Goal: Information Seeking & Learning: Check status

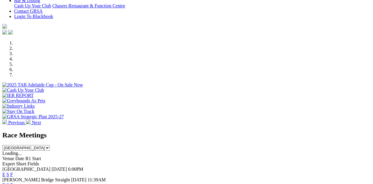
scroll to position [147, 0]
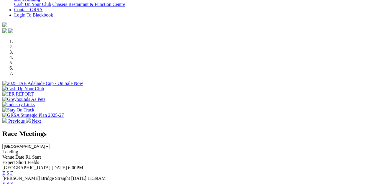
click at [13, 170] on link "F" at bounding box center [11, 172] width 3 height 5
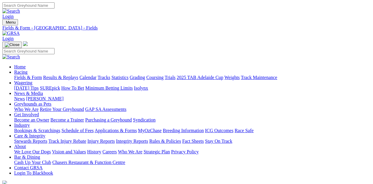
click at [78, 75] on link "Results & Replays" at bounding box center [60, 77] width 35 height 5
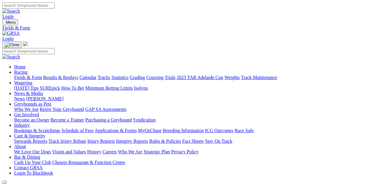
type input "Friday, 22 Aug 2025"
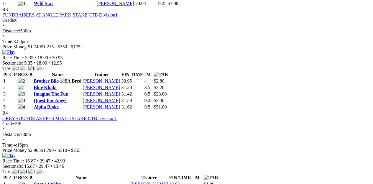
scroll to position [531, 0]
